Goal: Task Accomplishment & Management: Complete application form

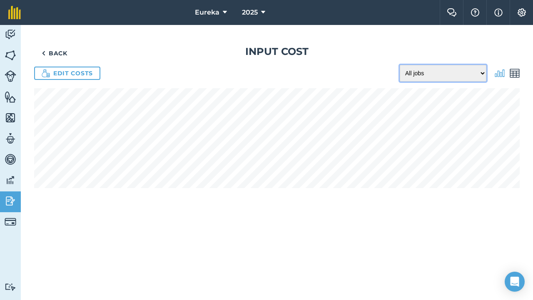
click at [483, 72] on select "All jobs Incomplete jobs Complete jobs" at bounding box center [443, 73] width 87 height 17
click at [9, 180] on img at bounding box center [11, 180] width 12 height 13
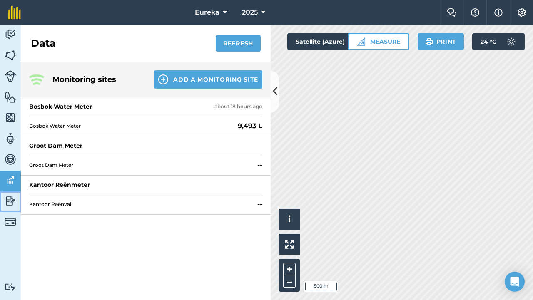
click at [9, 197] on img at bounding box center [11, 201] width 12 height 13
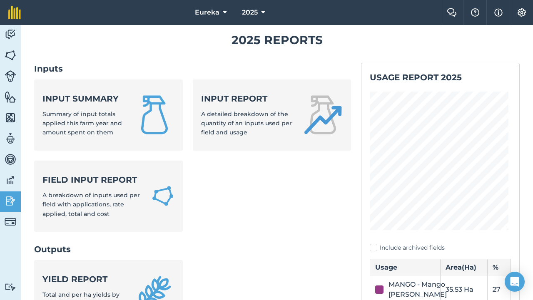
scroll to position [17, 0]
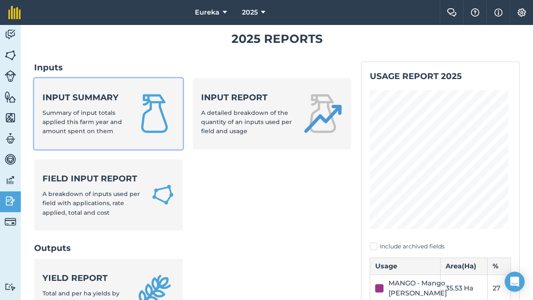
click at [116, 99] on strong "Input summary" at bounding box center [84, 98] width 82 height 12
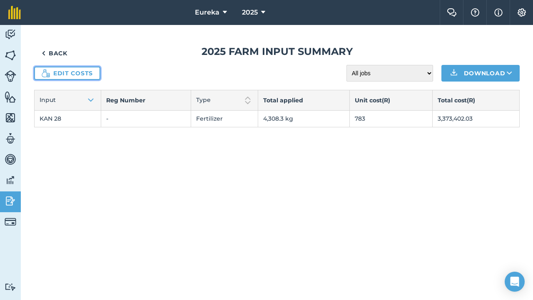
click at [91, 70] on link "Edit costs" at bounding box center [67, 73] width 66 height 13
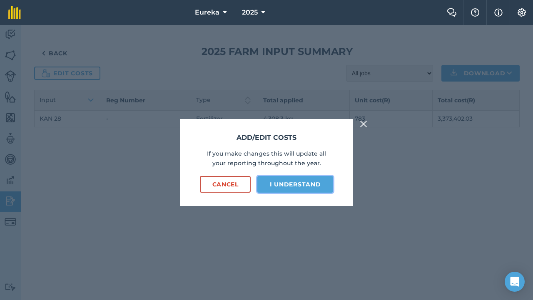
click at [288, 183] on button "I understand" at bounding box center [296, 184] width 76 height 17
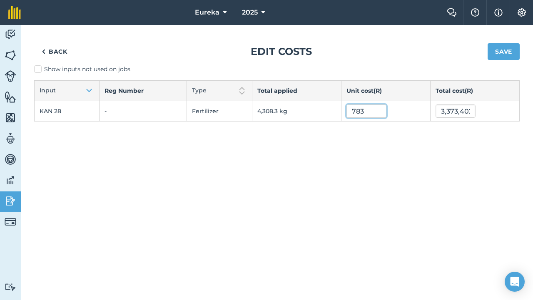
click at [355, 111] on input "783" at bounding box center [367, 111] width 40 height 13
click at [372, 112] on input "7,83" at bounding box center [367, 111] width 40 height 13
type input "783"
click at [501, 47] on button "Save" at bounding box center [504, 51] width 32 height 17
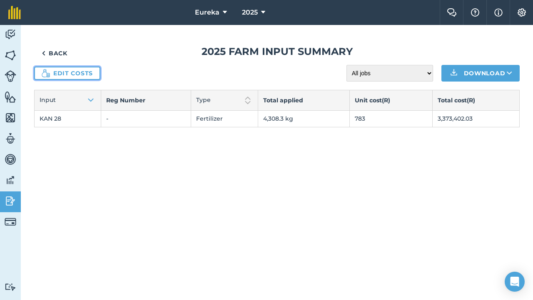
click at [65, 68] on link "Edit costs" at bounding box center [67, 73] width 66 height 13
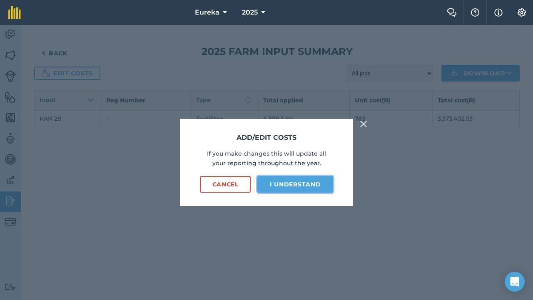
click at [297, 185] on button "I understand" at bounding box center [296, 184] width 76 height 17
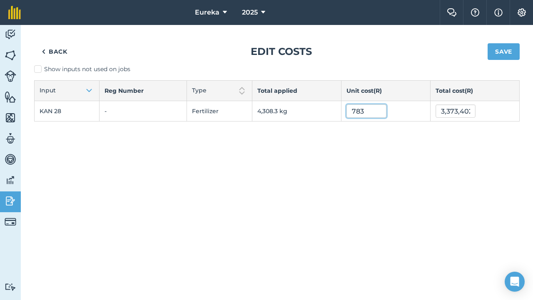
click at [355, 113] on input "783" at bounding box center [367, 111] width 40 height 13
type input "7.83"
type input "33,734.02032"
click at [508, 46] on button "Save" at bounding box center [504, 51] width 32 height 17
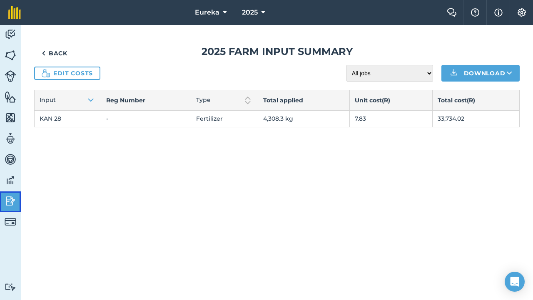
click at [11, 201] on img at bounding box center [11, 201] width 12 height 13
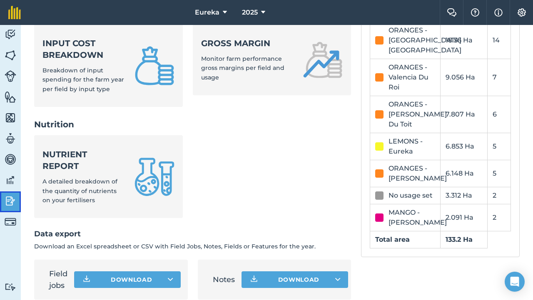
scroll to position [362, 0]
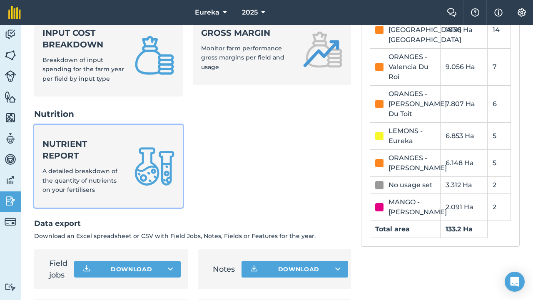
click at [93, 169] on span "A detailed breakdown of the quantity of nutrients on your fertilisers" at bounding box center [80, 181] width 75 height 26
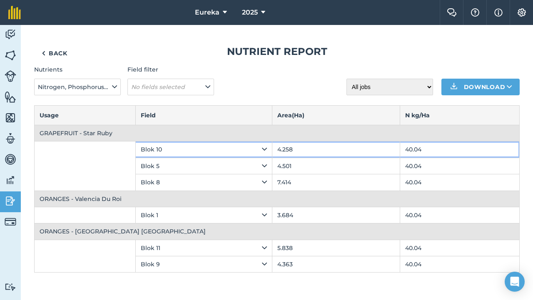
click at [263, 152] on icon at bounding box center [264, 149] width 5 height 9
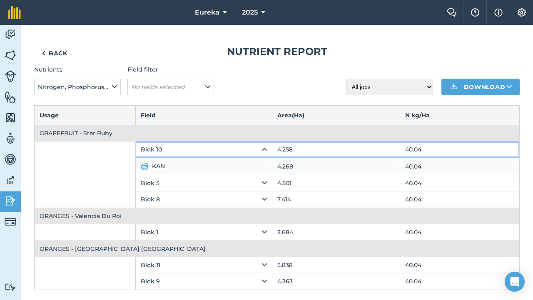
click at [263, 152] on td "Blok 10" at bounding box center [203, 150] width 137 height 16
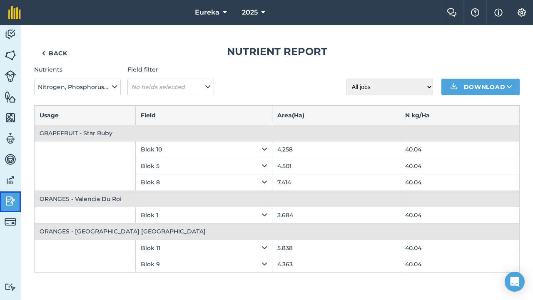
click at [14, 201] on img at bounding box center [11, 201] width 12 height 13
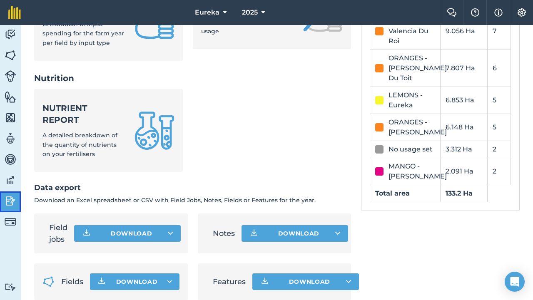
scroll to position [410, 0]
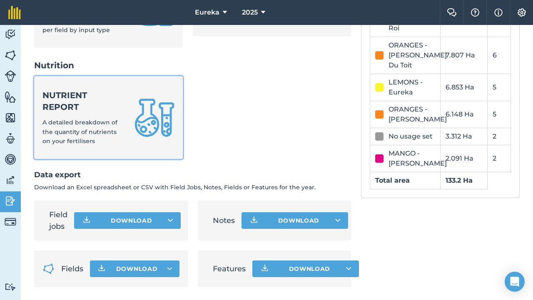
click at [104, 113] on div "Nutrient report A detailed breakdown of the quantity of nutrients on your ferti…" at bounding box center [84, 118] width 82 height 56
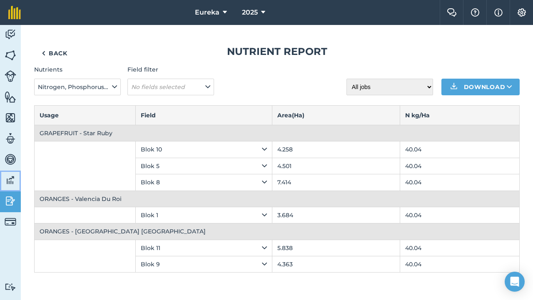
click at [8, 177] on img at bounding box center [11, 180] width 12 height 13
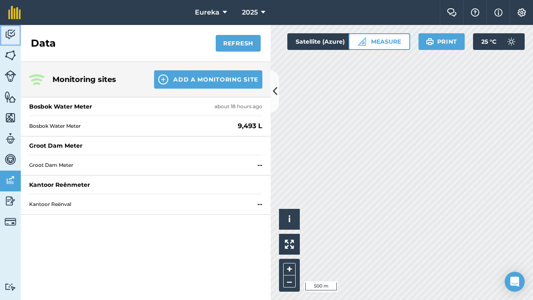
click at [10, 36] on img at bounding box center [11, 34] width 12 height 13
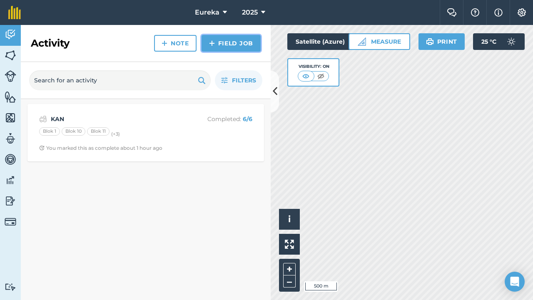
click at [236, 40] on link "Field Job" at bounding box center [231, 43] width 59 height 17
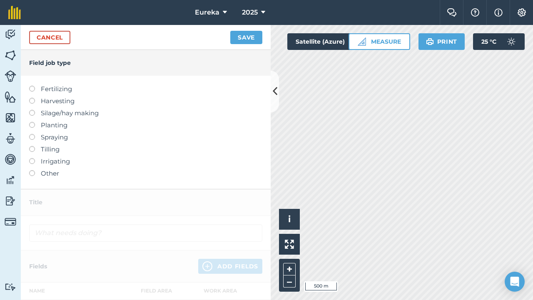
click at [34, 86] on label at bounding box center [35, 86] width 12 height 0
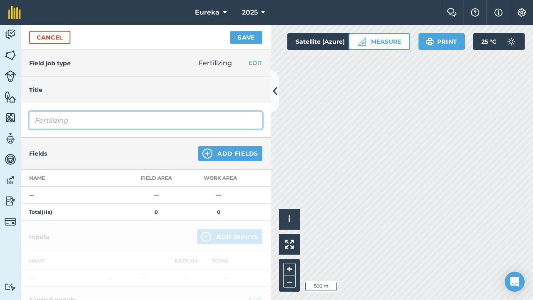
click at [83, 124] on input "Fertilizing" at bounding box center [145, 121] width 233 height 18
type input "F"
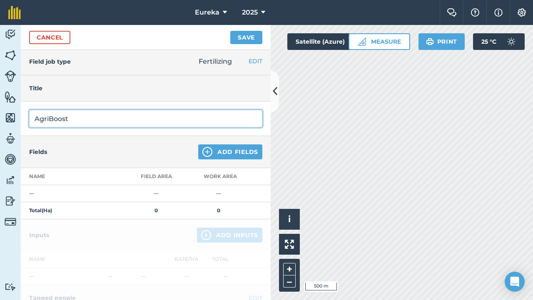
type input "AgriBoost"
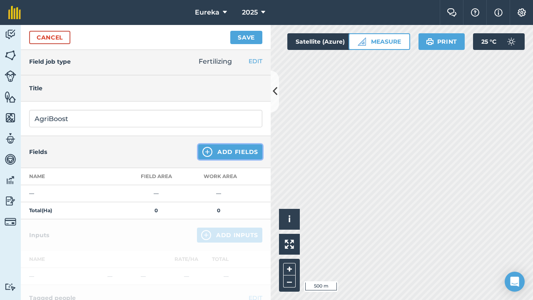
click at [203, 152] on img at bounding box center [208, 152] width 10 height 10
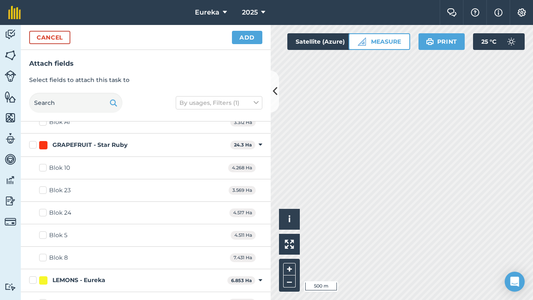
scroll to position [90, 0]
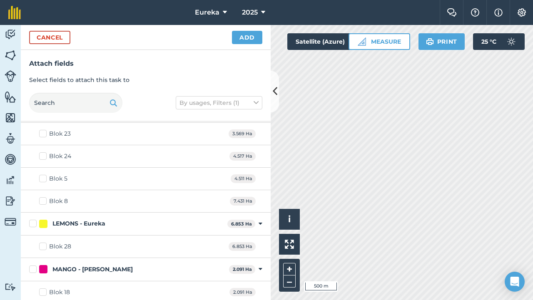
click at [46, 248] on label "Blok 28" at bounding box center [55, 247] width 32 height 9
click at [45, 248] on input "Blok 28" at bounding box center [41, 245] width 5 height 5
checkbox input "true"
click at [250, 37] on button "Add" at bounding box center [247, 37] width 30 height 13
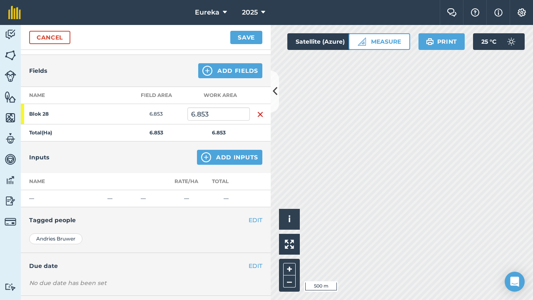
scroll to position [83, 0]
click at [221, 160] on button "Add Inputs" at bounding box center [229, 157] width 65 height 15
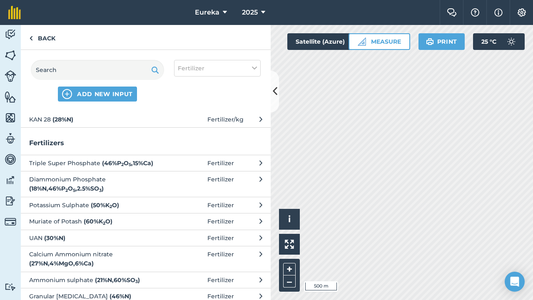
scroll to position [0, 0]
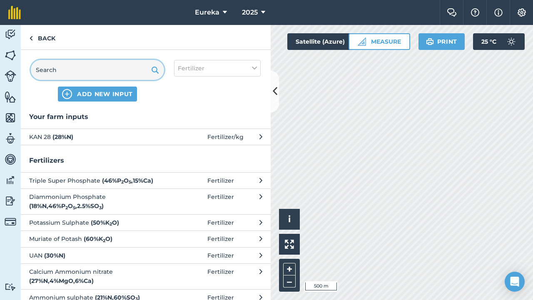
click at [110, 73] on input "text" at bounding box center [97, 70] width 133 height 20
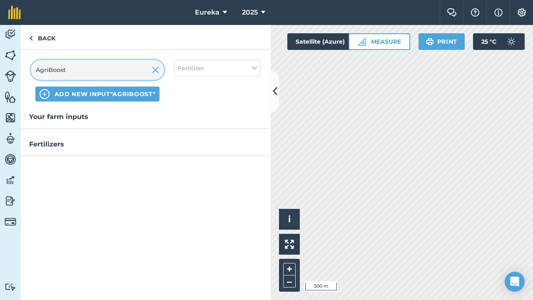
type input "AgriBoost"
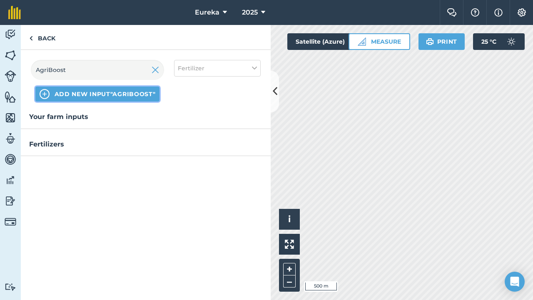
click at [122, 97] on span "ADD NEW INPUT "AgriBoost"" at bounding box center [105, 94] width 101 height 8
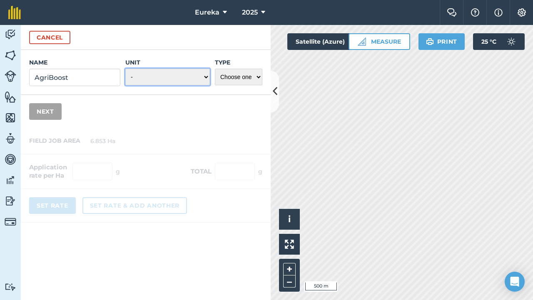
click at [176, 74] on select "- Grams/g Kilograms/kg Metric tonnes/t Millilitres/ml Litres/L Ounces/oz Pounds…" at bounding box center [167, 77] width 85 height 17
select select "LITRES"
click at [237, 75] on select "Choose one Fertilizer Seed Spray Fuel Other" at bounding box center [239, 77] width 48 height 17
select select "FERTILIZER"
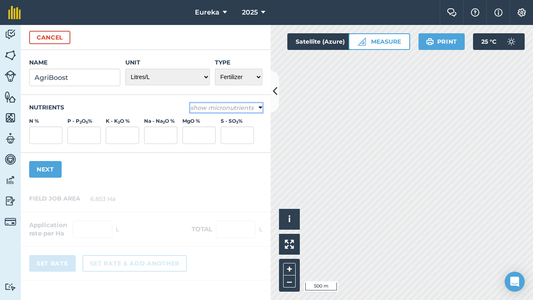
click at [260, 107] on icon at bounding box center [261, 108] width 4 height 8
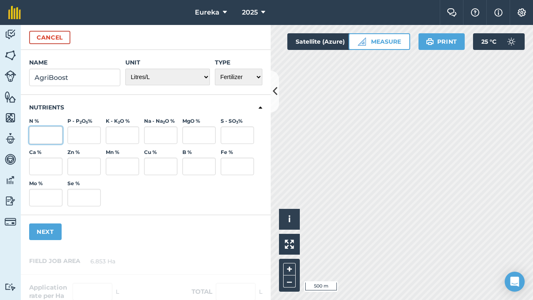
click at [40, 132] on input "N %" at bounding box center [45, 136] width 33 height 18
type input "4"
click at [78, 133] on input "P - P 2 O 5 %" at bounding box center [84, 136] width 33 height 18
type input "1"
click at [114, 137] on input "K - K 2 O %" at bounding box center [122, 136] width 33 height 18
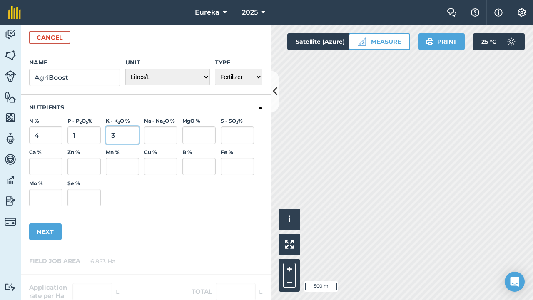
type input "3"
